Goal: Task Accomplishment & Management: Use online tool/utility

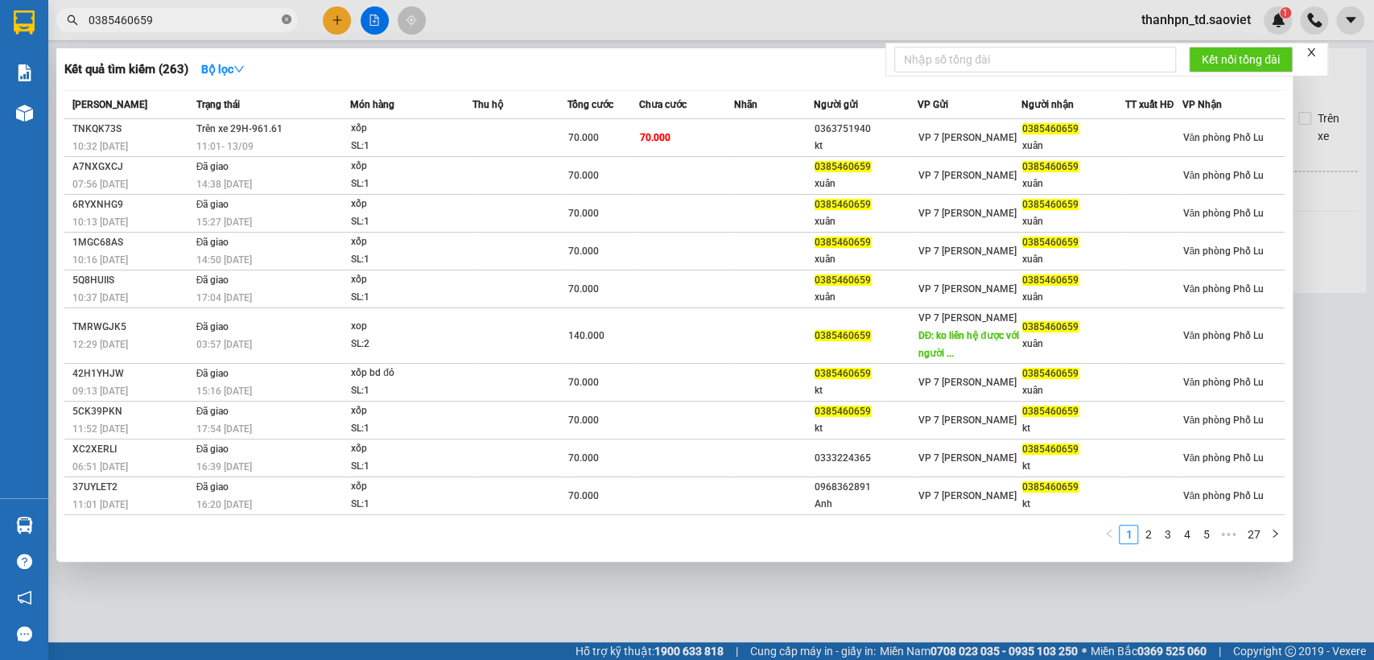
click at [291, 21] on icon "close-circle" at bounding box center [287, 19] width 10 height 10
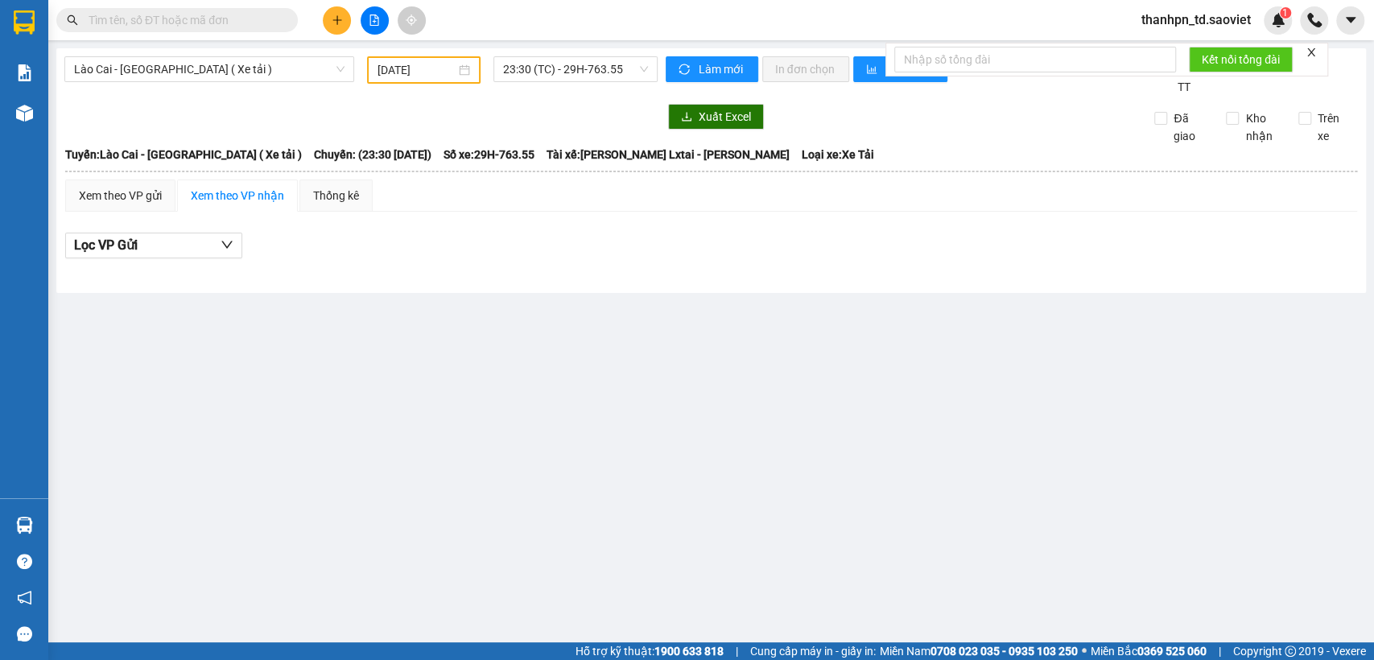
click at [234, 20] on input "text" at bounding box center [184, 20] width 190 height 18
click at [232, 20] on input "text" at bounding box center [184, 20] width 190 height 18
click at [271, 14] on input "text" at bounding box center [184, 20] width 190 height 18
click at [176, 16] on input "text" at bounding box center [184, 20] width 190 height 18
paste input "0843878686"
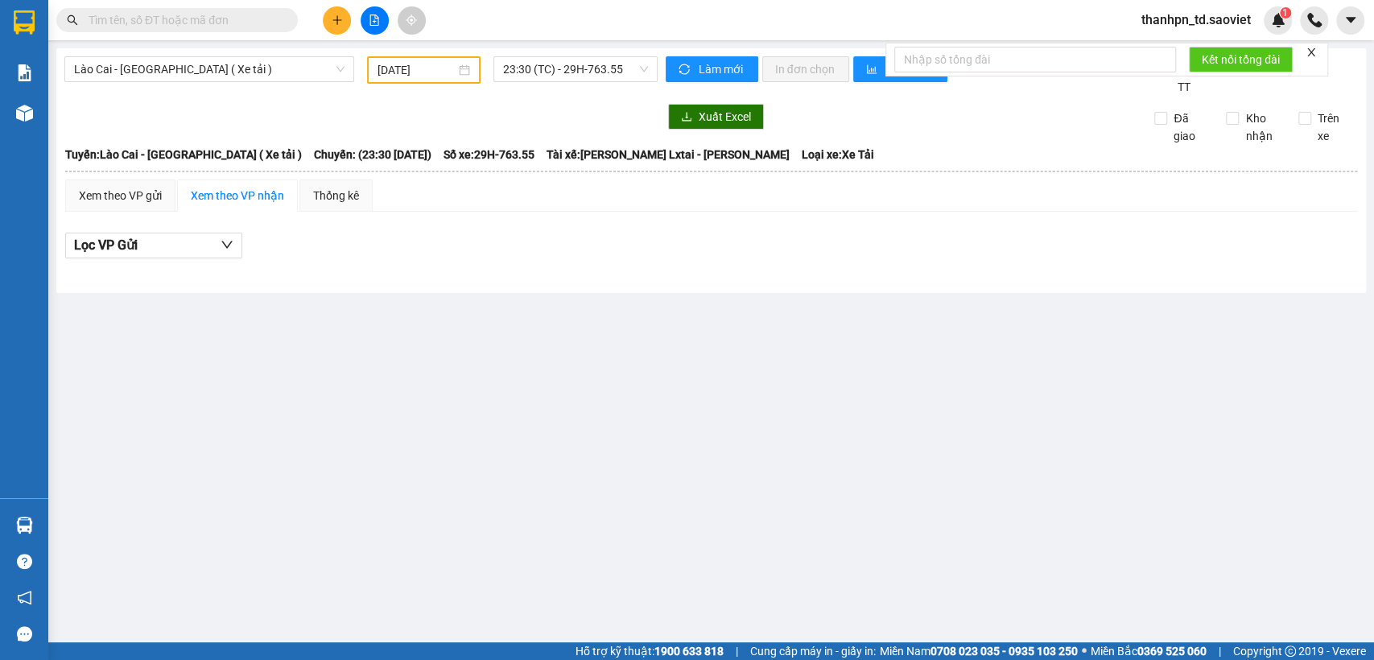
type input "0843878686"
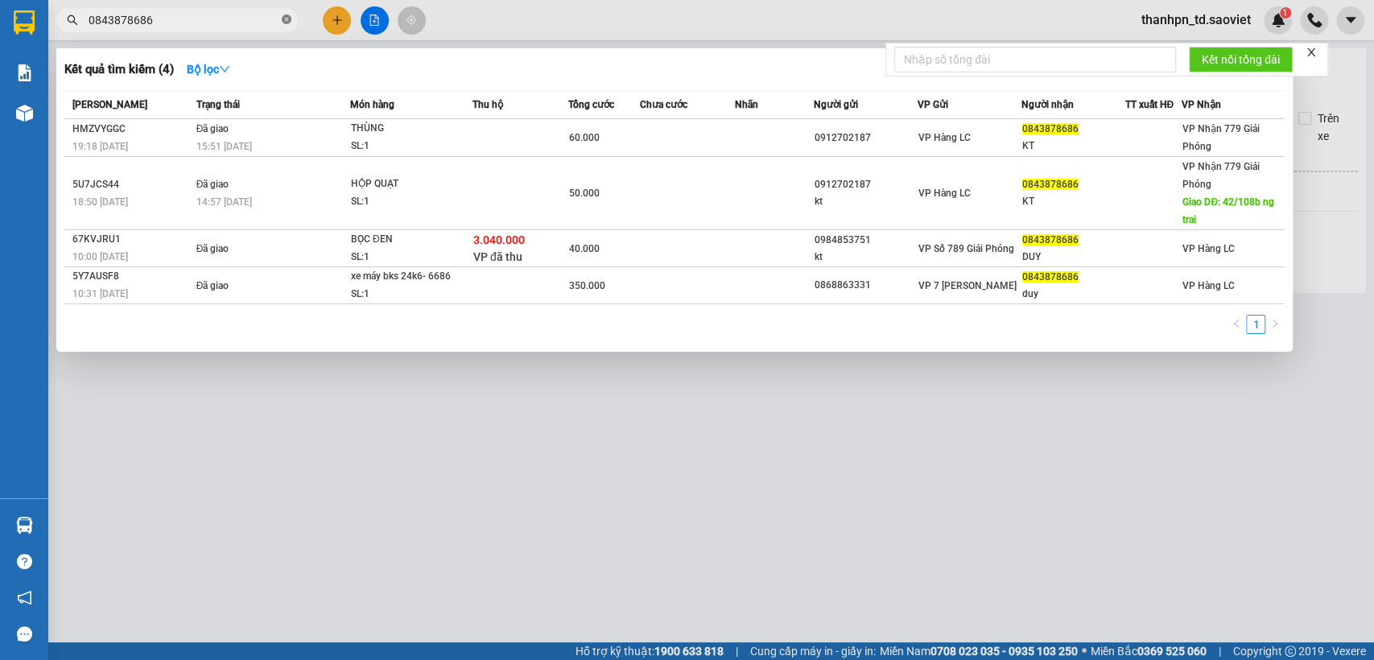
click at [287, 17] on icon "close-circle" at bounding box center [287, 19] width 10 height 10
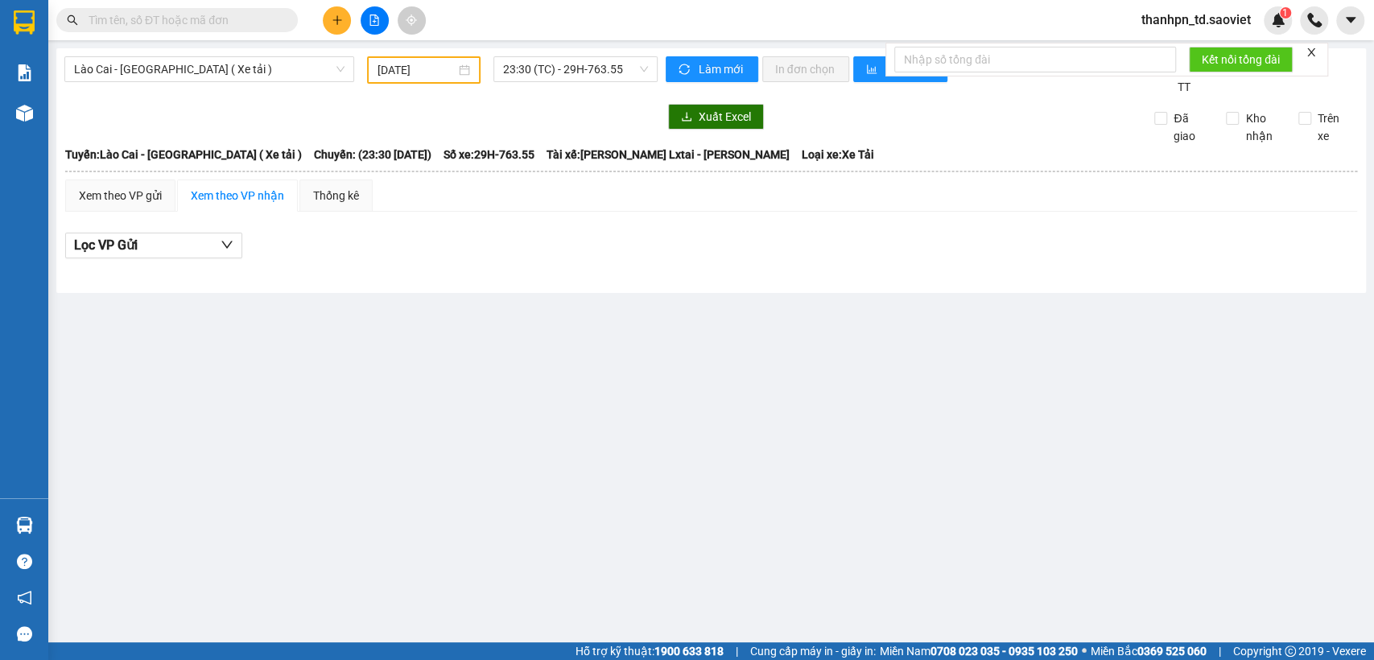
click at [210, 17] on input "text" at bounding box center [184, 20] width 190 height 18
click at [189, 13] on input "text" at bounding box center [184, 20] width 190 height 18
type input "0"
